Goal: Task Accomplishment & Management: Manage account settings

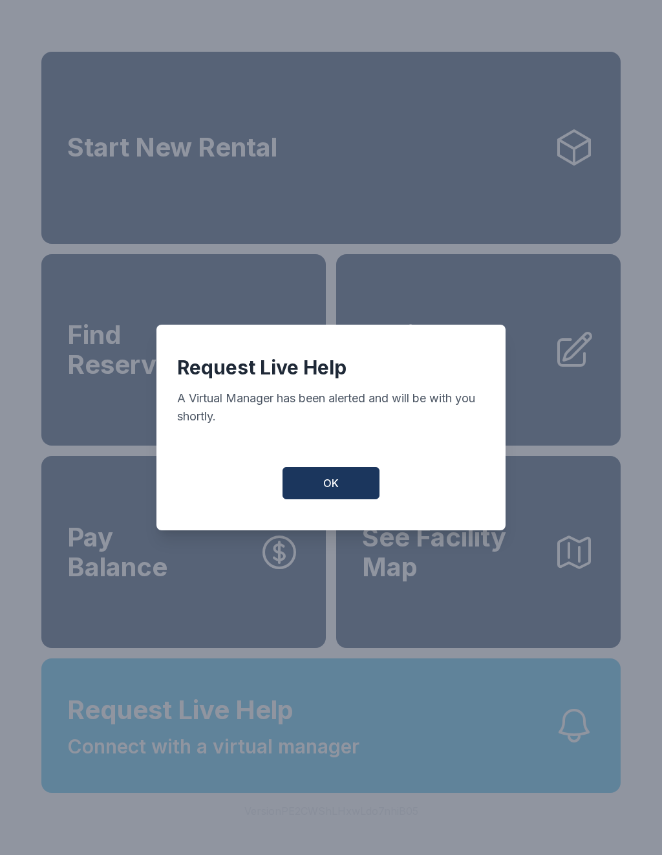
click at [336, 474] on button "OK" at bounding box center [331, 483] width 97 height 32
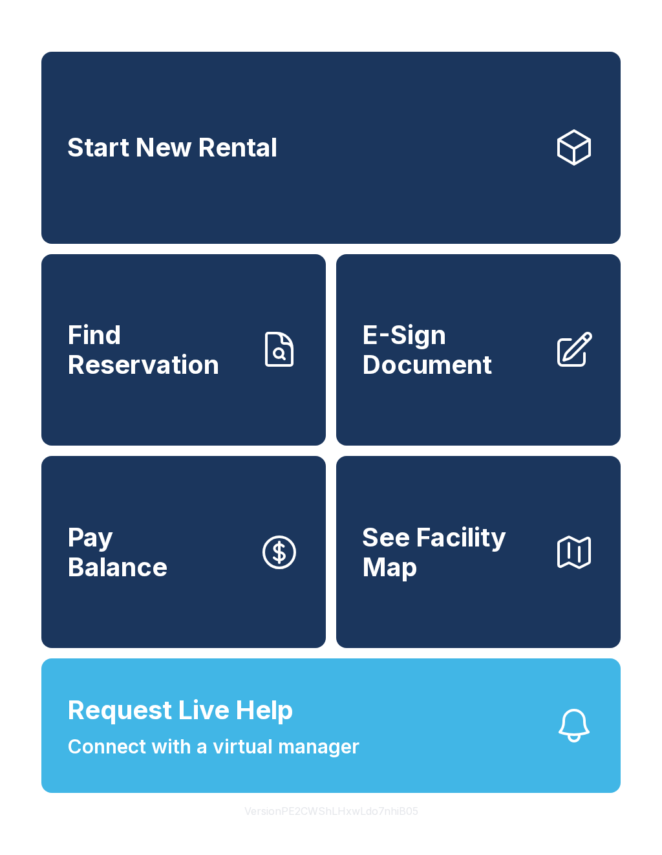
click at [175, 793] on button "Request Live Help Connect with a virtual manager" at bounding box center [331, 726] width 580 height 135
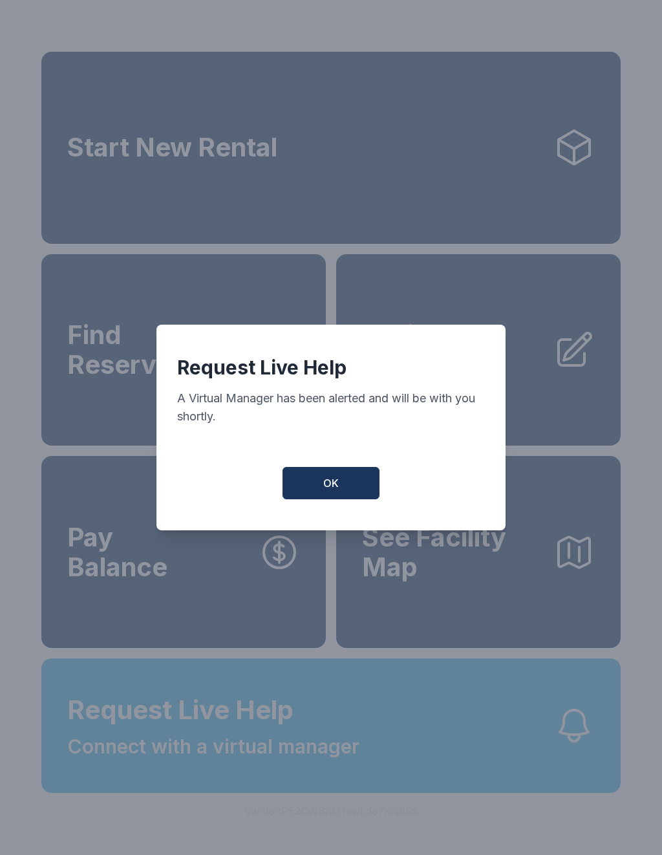
click at [344, 495] on button "OK" at bounding box center [331, 483] width 97 height 32
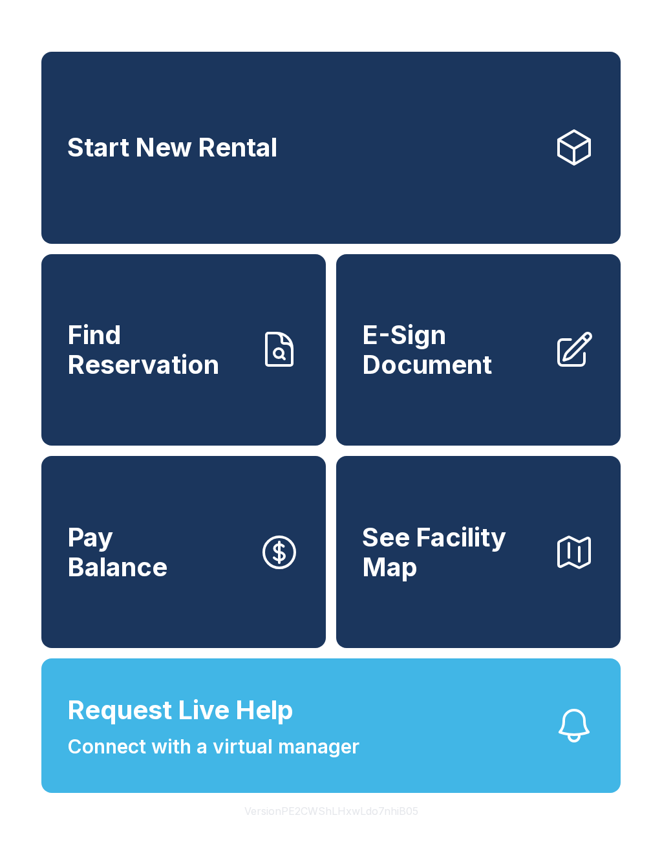
click at [344, 495] on button "OK" at bounding box center [331, 480] width 93 height 31
click at [325, 485] on link "Pay Balance" at bounding box center [183, 552] width 285 height 192
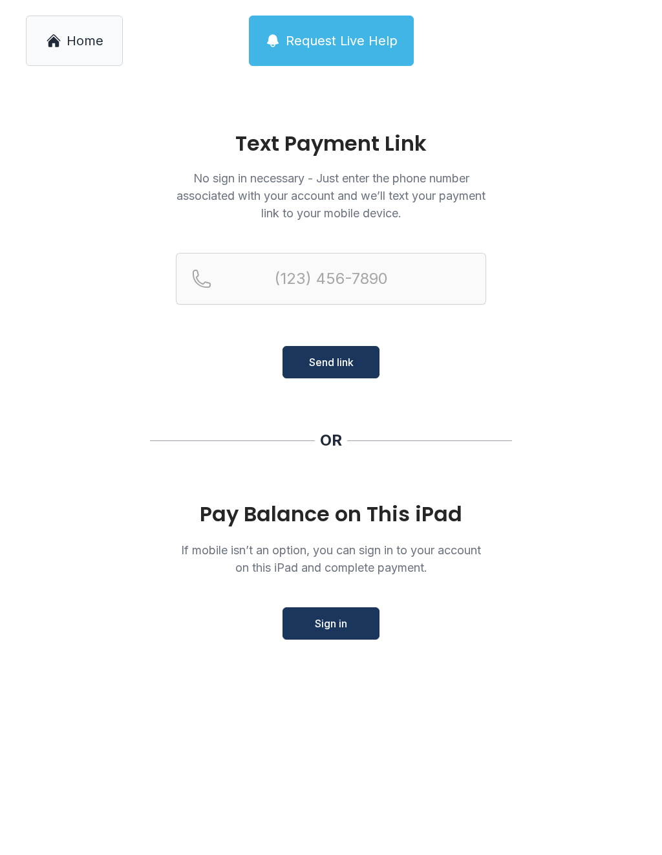
click at [330, 660] on main "Text Payment Link No sign in necessary - Just enter the phone number associated…" at bounding box center [331, 469] width 662 height 774
click at [346, 25] on button "Request Live Help" at bounding box center [331, 41] width 165 height 50
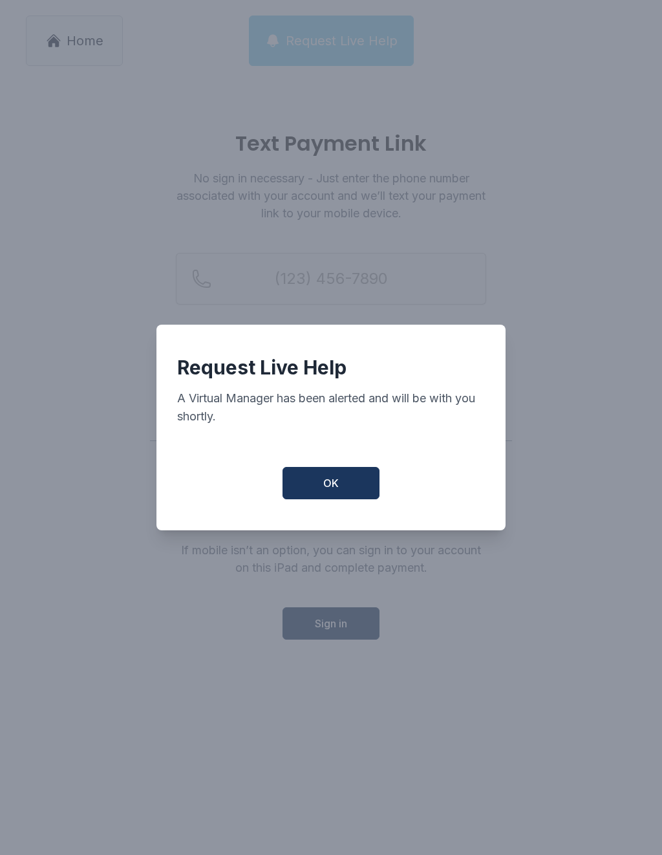
click at [371, 45] on div "Request Live Help A Virtual Manager has been alerted and will be with you short…" at bounding box center [331, 427] width 662 height 855
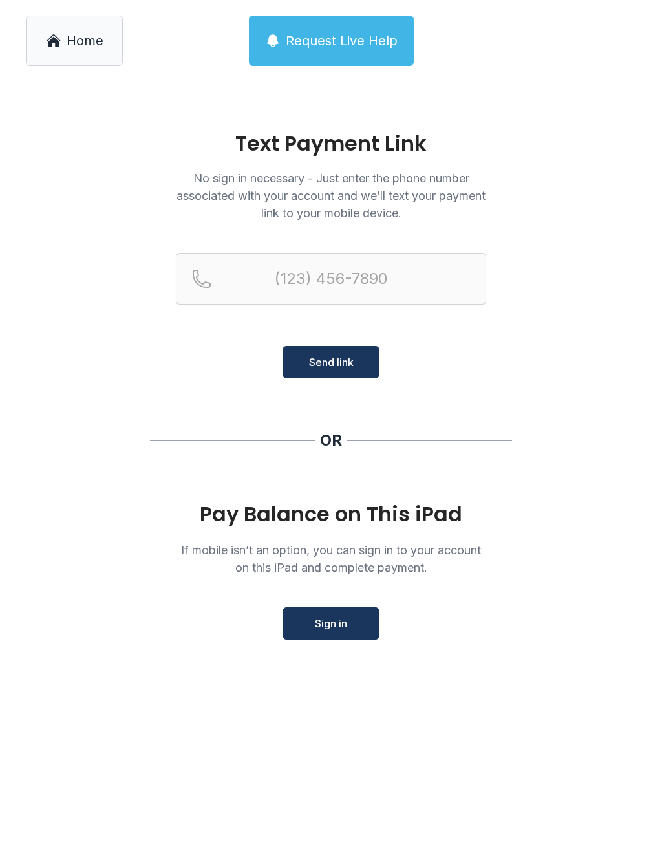
click at [347, 37] on span "Request Live Help" at bounding box center [342, 41] width 112 height 18
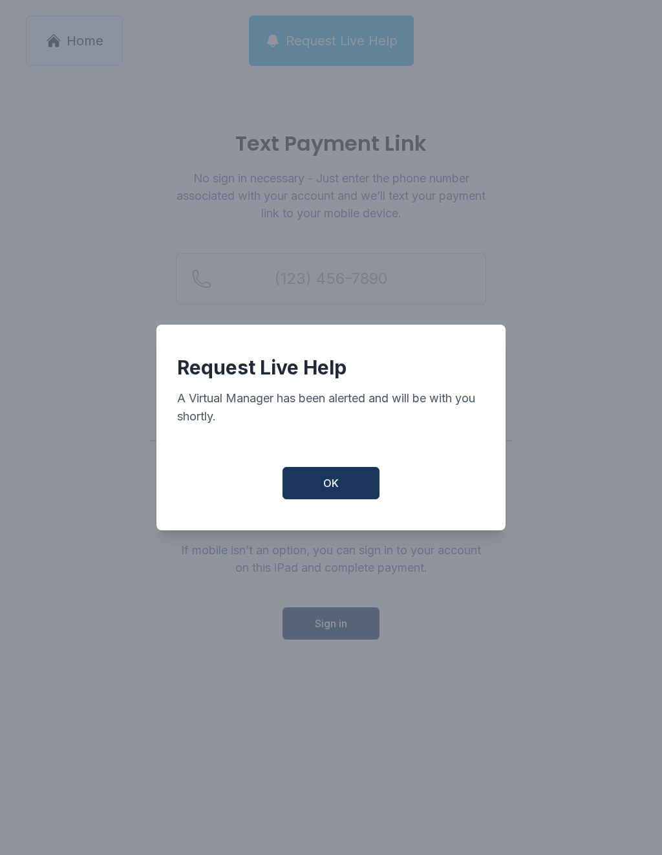
click at [349, 481] on button "OK" at bounding box center [331, 483] width 97 height 32
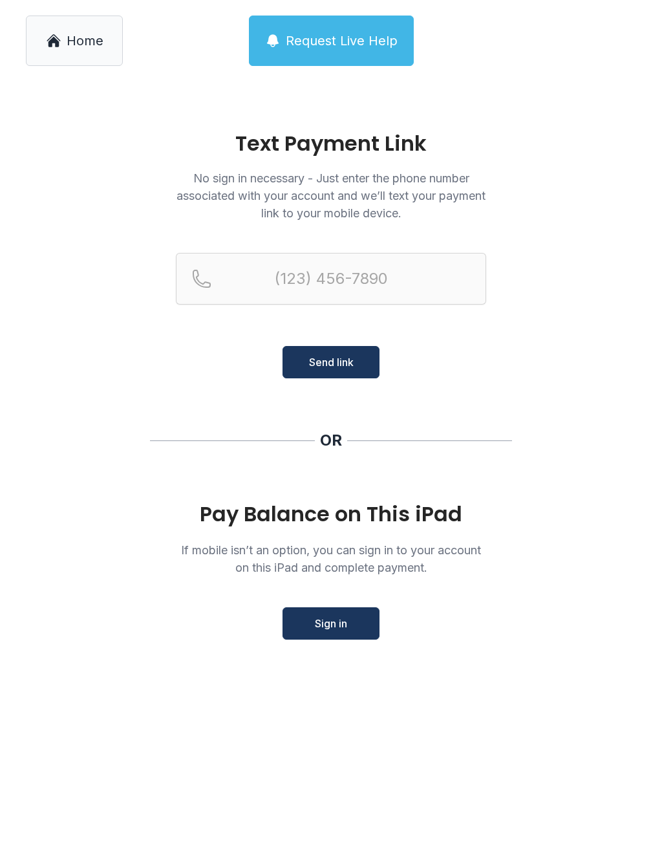
click at [93, 57] on link "Home" at bounding box center [74, 41] width 97 height 50
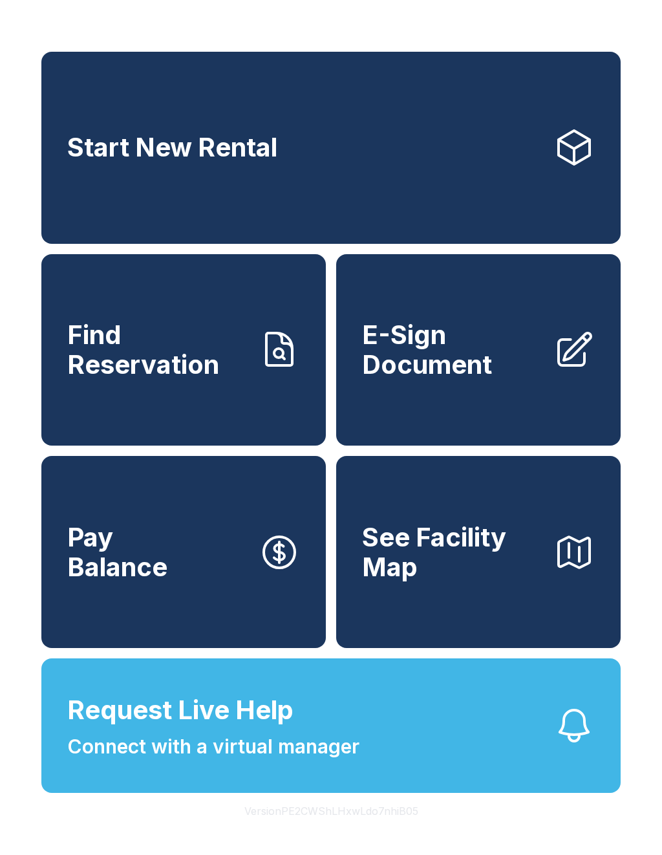
click at [92, 57] on link "Start New Rental" at bounding box center [331, 148] width 580 height 192
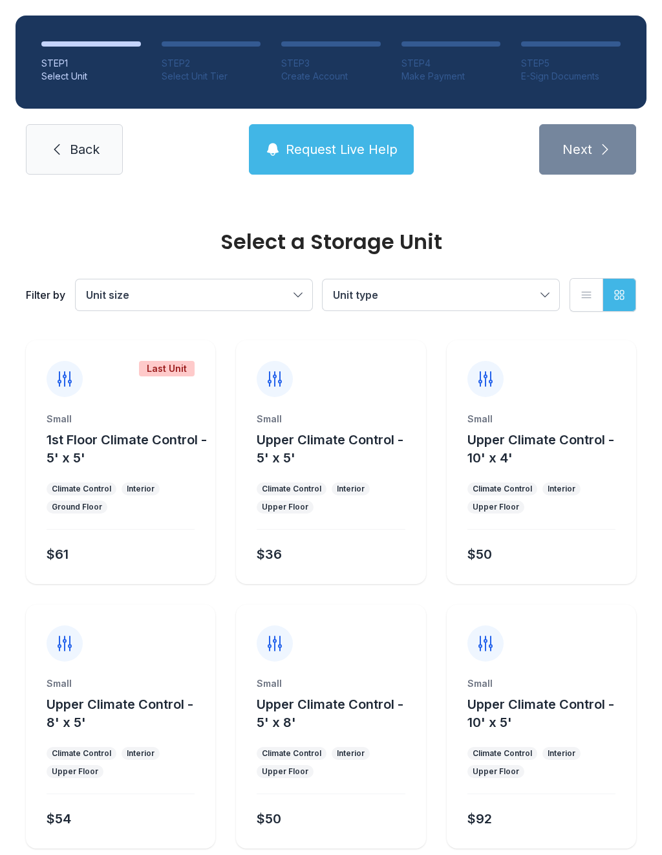
click at [67, 147] on link "Back" at bounding box center [74, 149] width 97 height 50
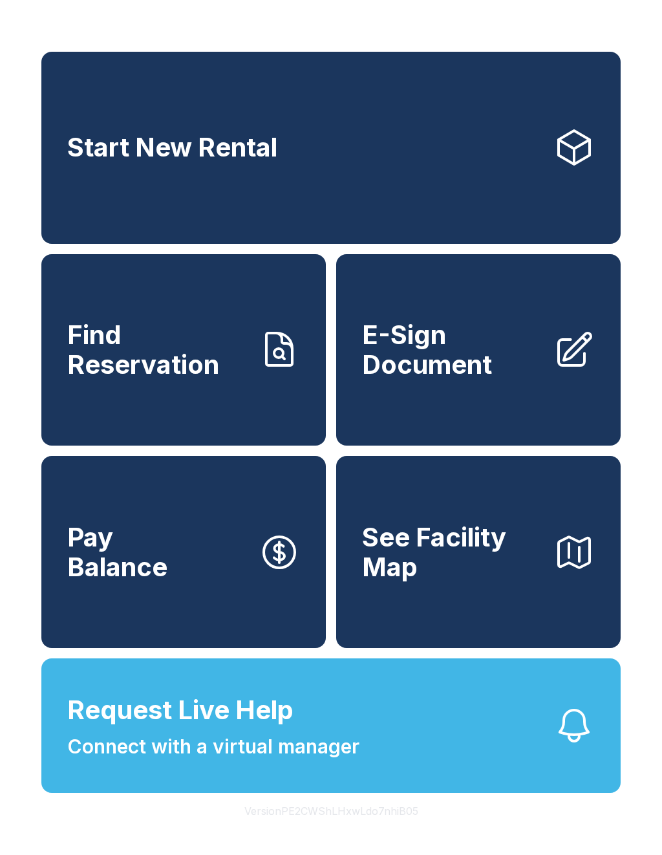
click at [498, 379] on span "E-Sign Document" at bounding box center [452, 349] width 181 height 59
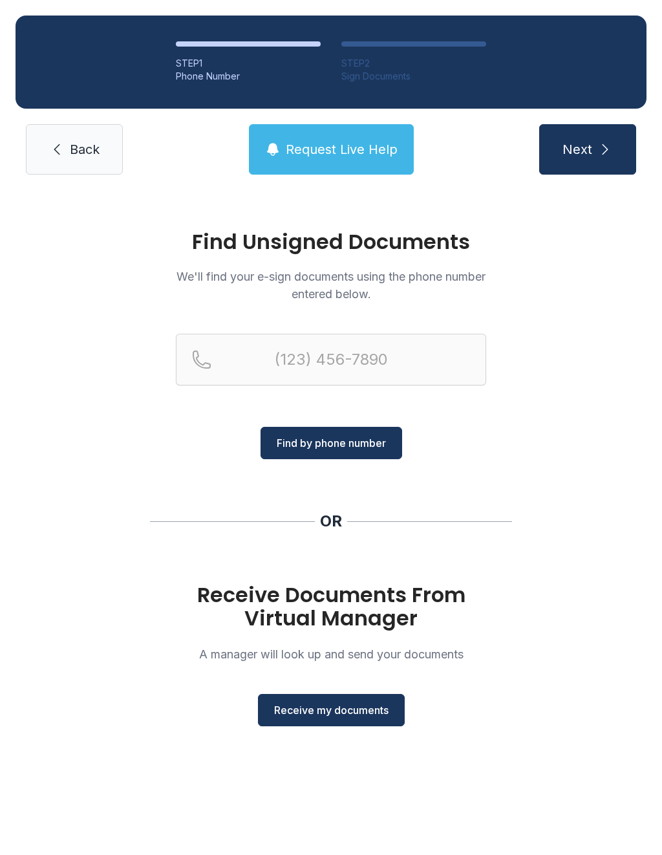
click at [347, 724] on button "Receive my documents" at bounding box center [331, 710] width 147 height 32
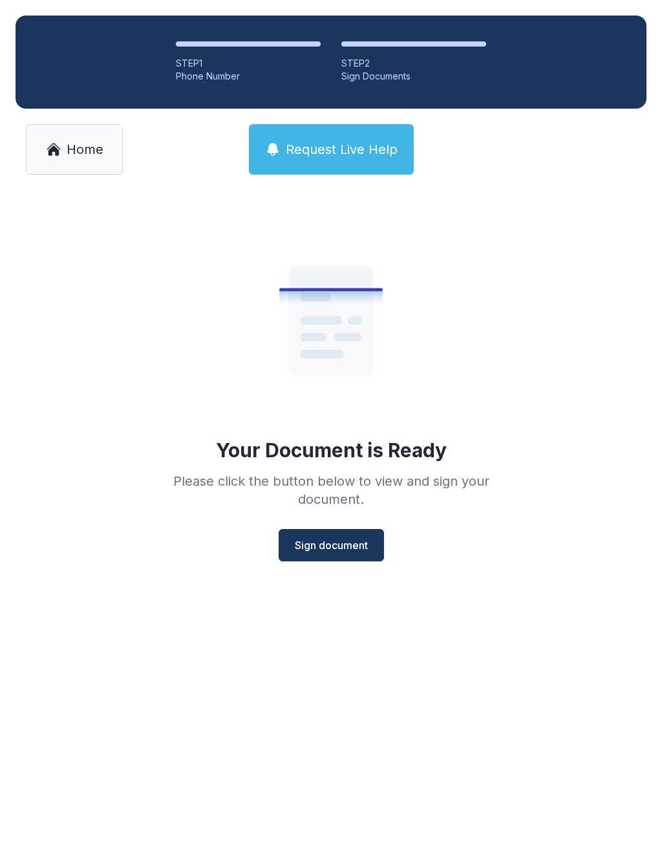
click at [351, 545] on span "Sign document" at bounding box center [331, 546] width 73 height 16
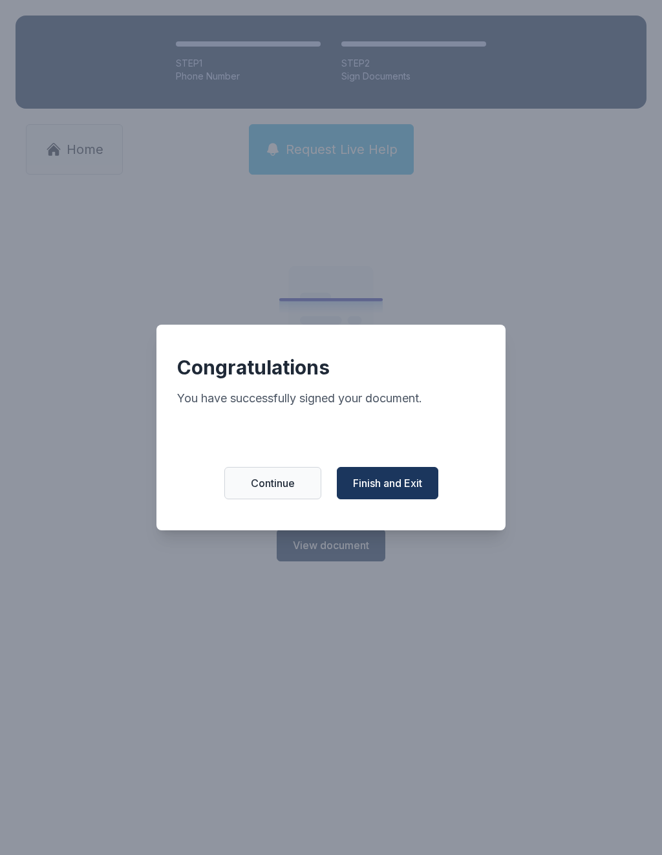
click at [419, 489] on span "Finish and Exit" at bounding box center [387, 483] width 69 height 16
